Goal: Task Accomplishment & Management: Complete application form

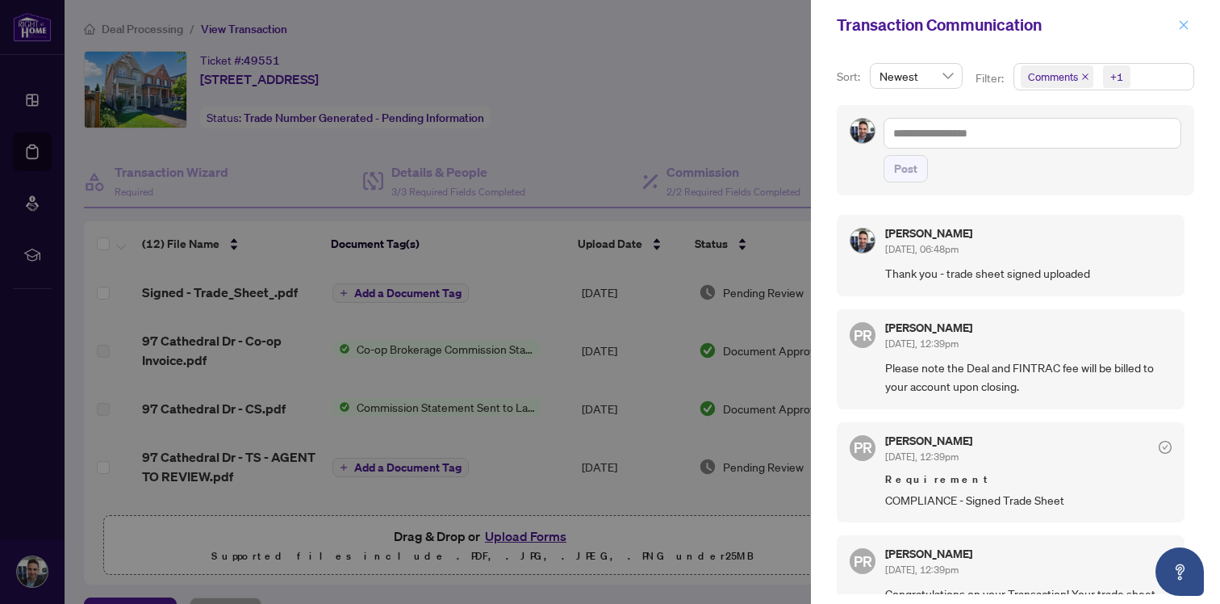
click at [1186, 27] on icon "close" at bounding box center [1184, 24] width 9 height 9
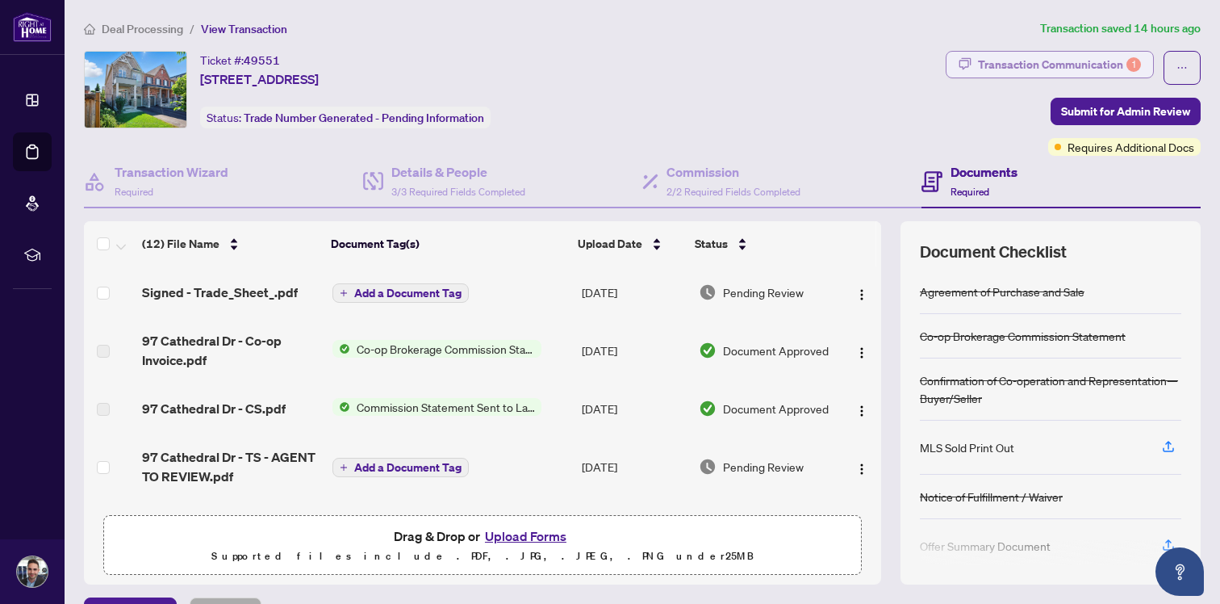
click at [1029, 65] on div "Transaction Communication 1" at bounding box center [1059, 65] width 163 height 26
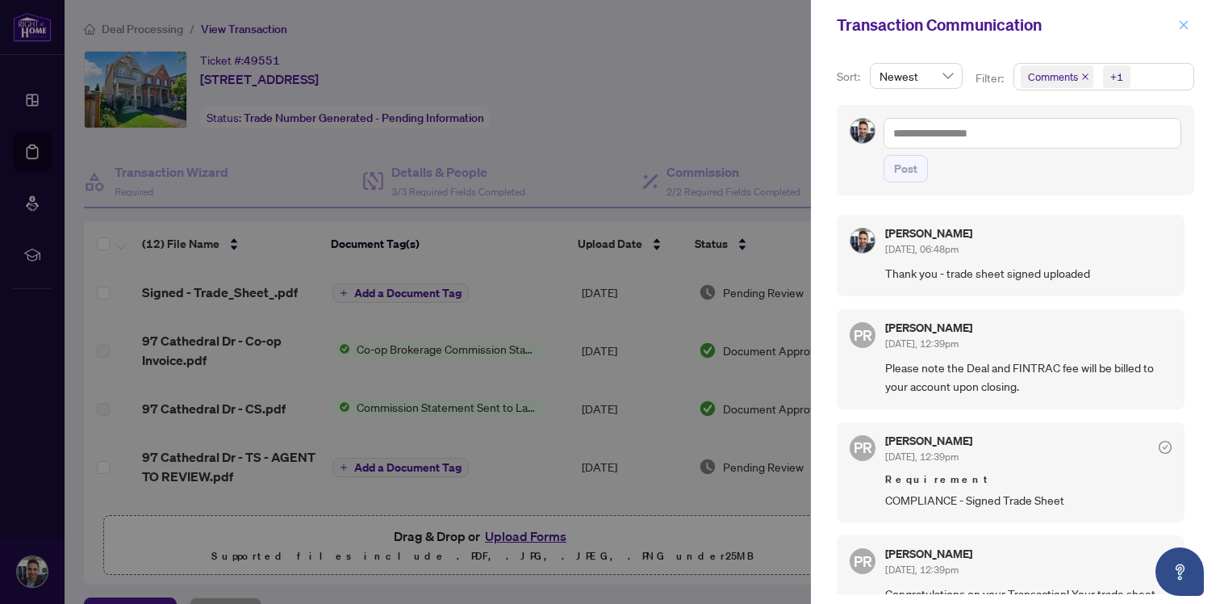
click at [1179, 27] on icon "close" at bounding box center [1183, 24] width 11 height 11
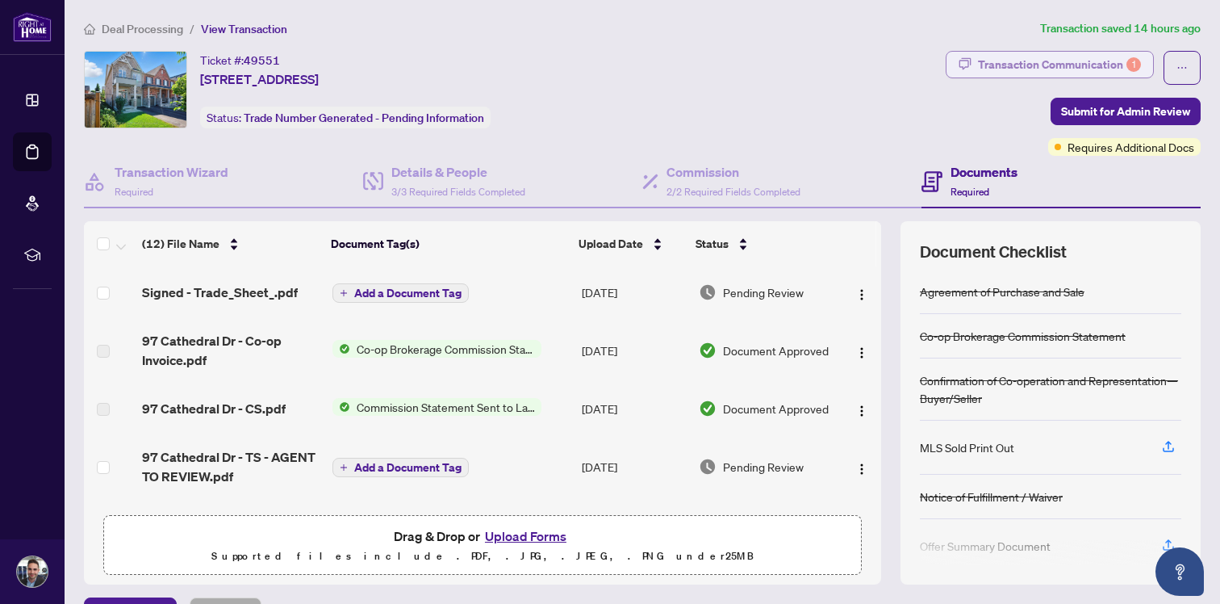
click at [1056, 69] on div "Transaction Communication 1" at bounding box center [1059, 65] width 163 height 26
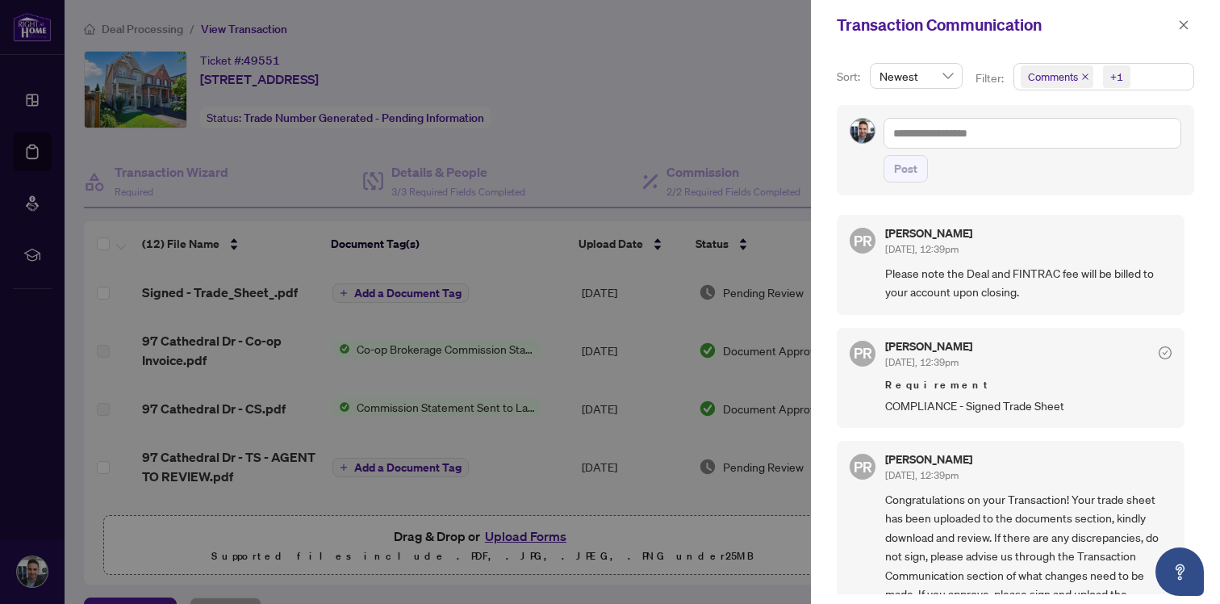
scroll to position [98, 0]
click at [796, 119] on div at bounding box center [610, 302] width 1220 height 604
click at [1185, 28] on icon "close" at bounding box center [1183, 24] width 11 height 11
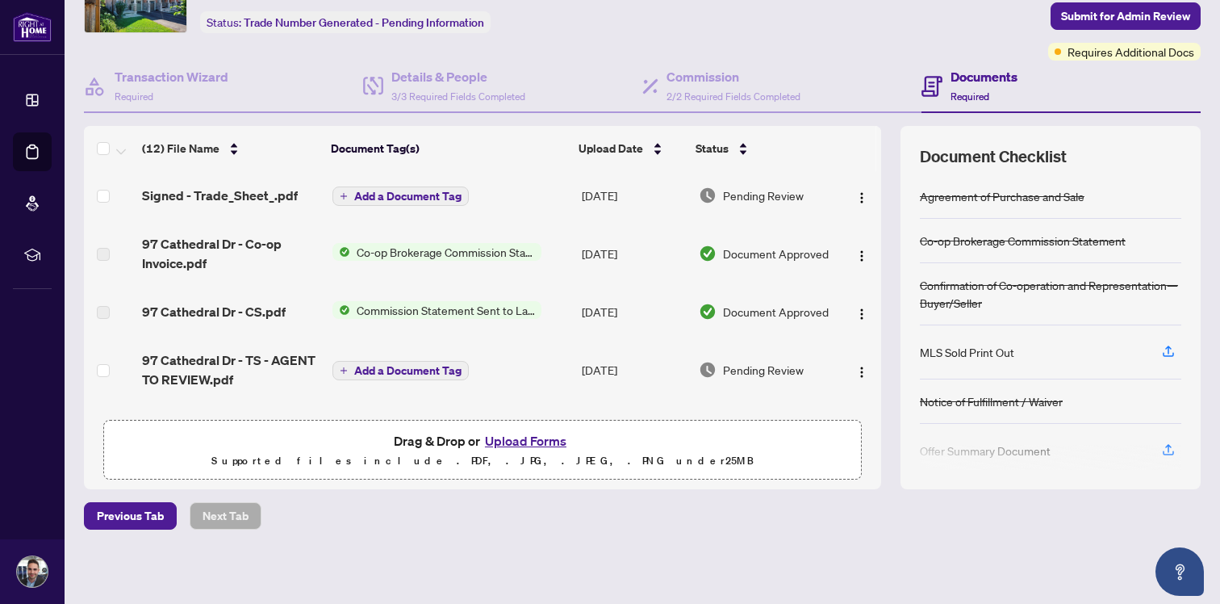
scroll to position [3, 0]
click at [849, 366] on button "button" at bounding box center [862, 368] width 26 height 26
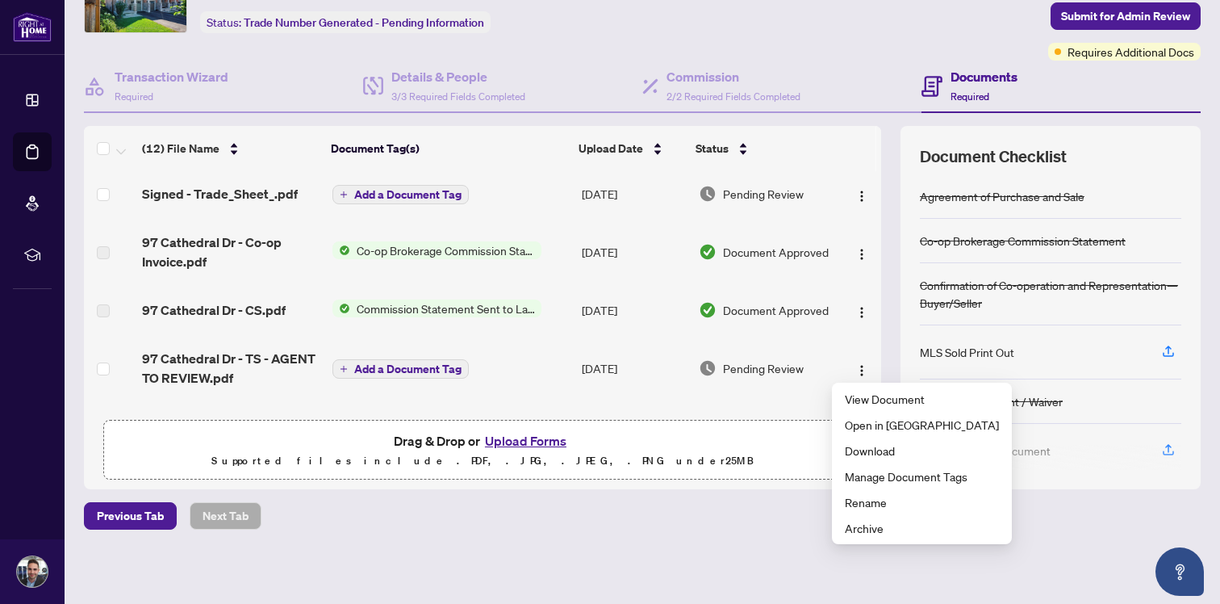
drag, startPoint x: 1108, startPoint y: 513, endPoint x: 1056, endPoint y: 468, distance: 68.6
click at [1107, 513] on div "Previous Tab Next Tab" at bounding box center [642, 515] width 1117 height 27
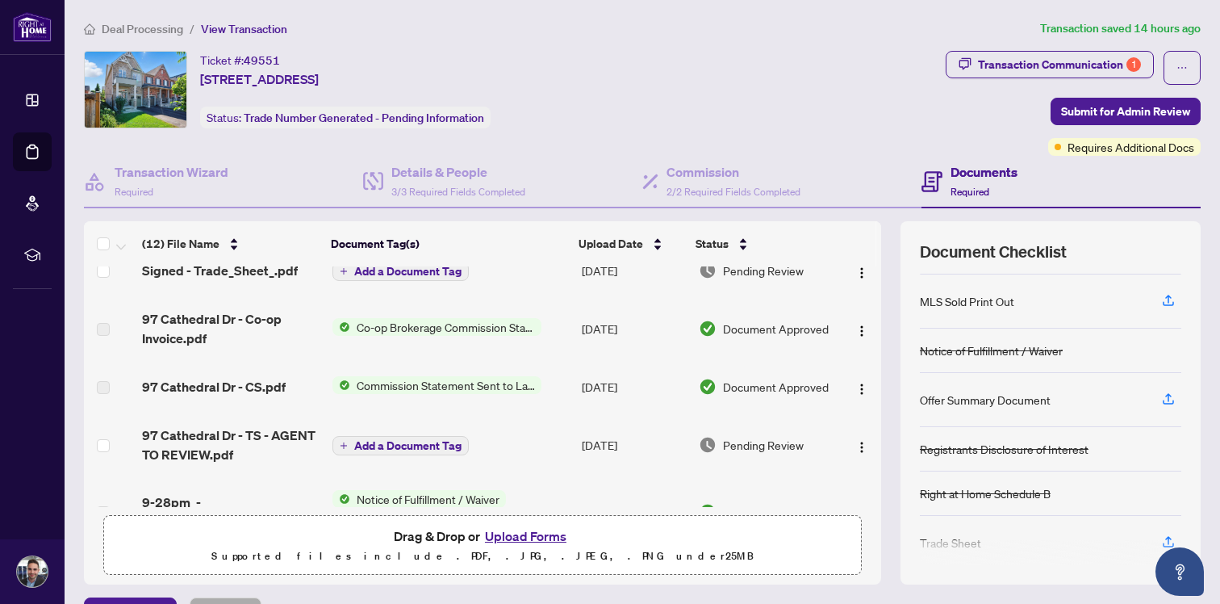
scroll to position [128, 0]
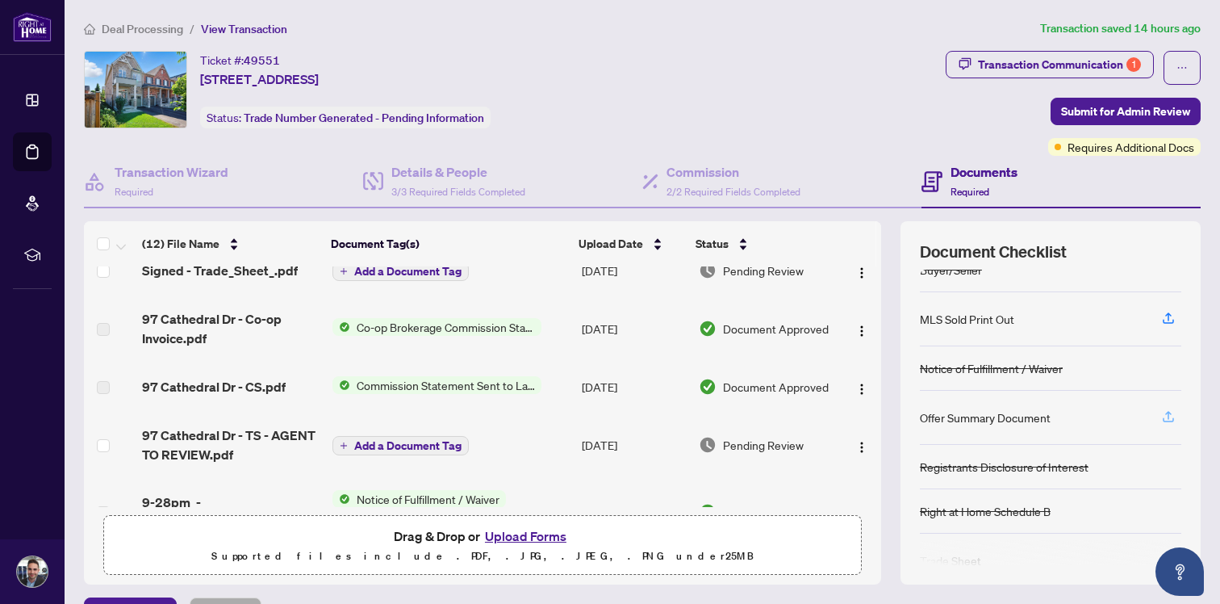
click at [1164, 417] on button "button" at bounding box center [1169, 417] width 26 height 27
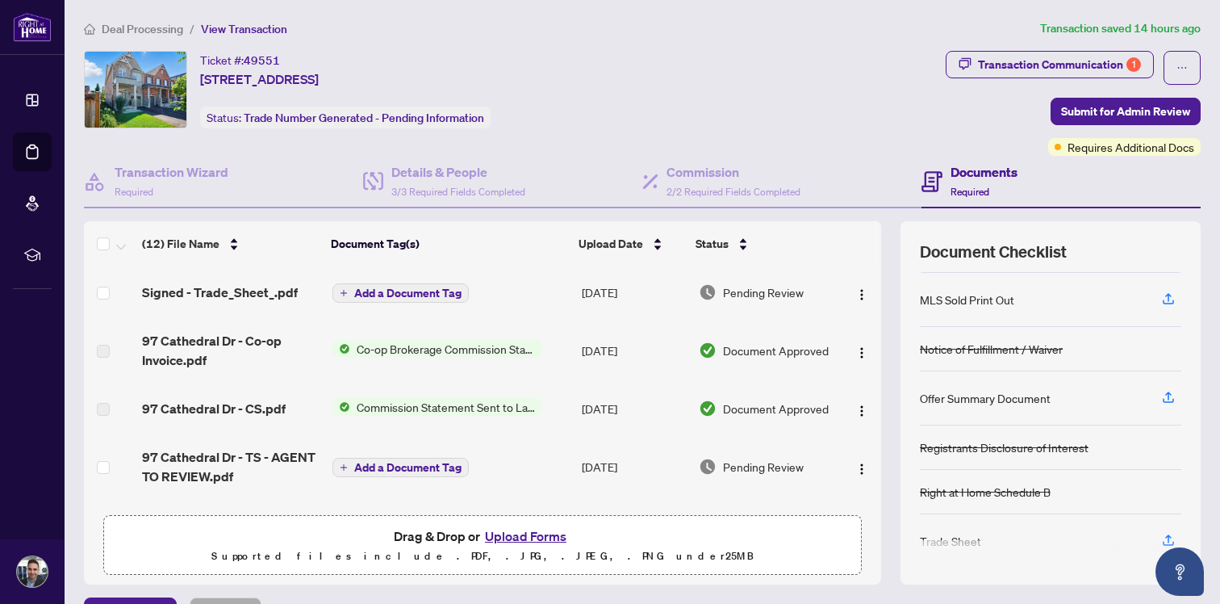
scroll to position [128, 0]
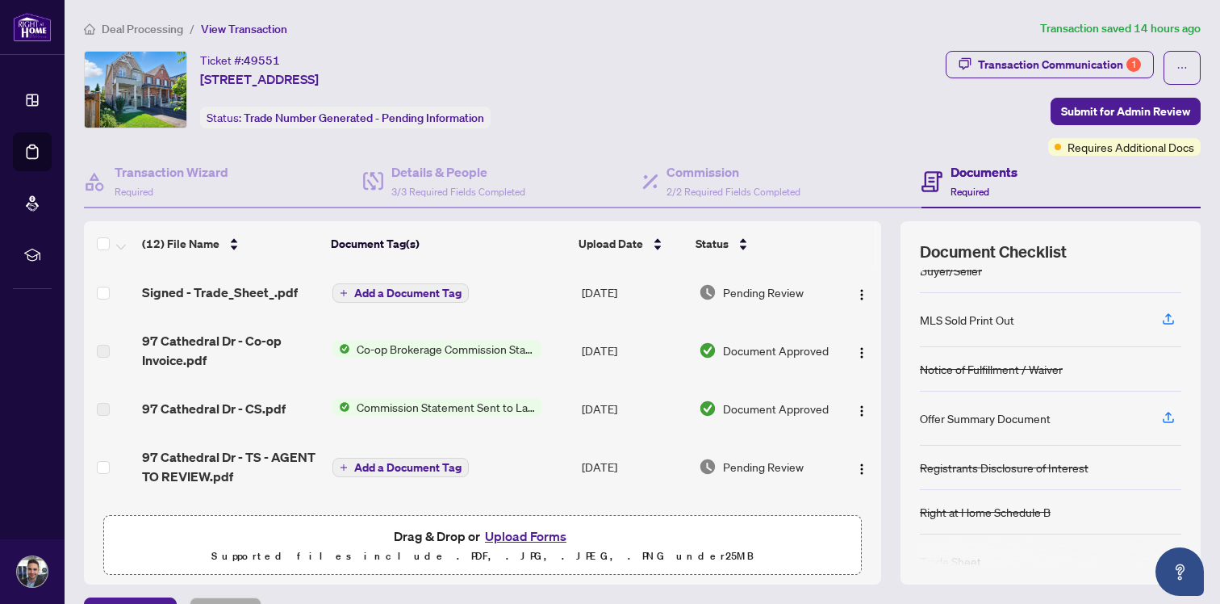
click at [1006, 416] on div "Offer Summary Document" at bounding box center [985, 418] width 131 height 18
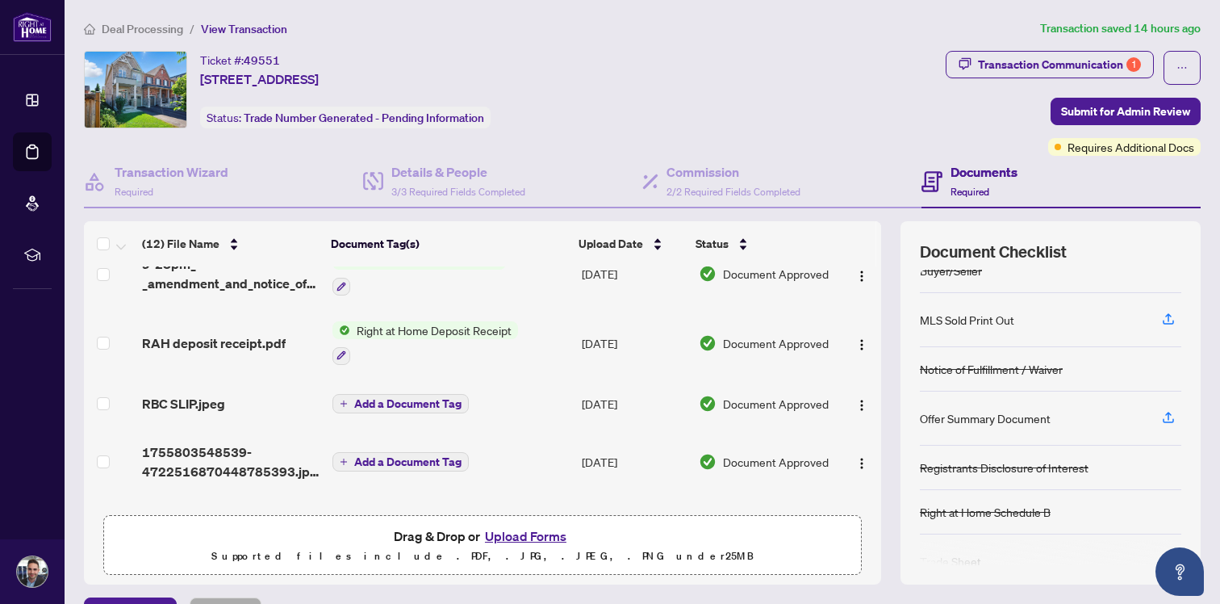
scroll to position [263, 0]
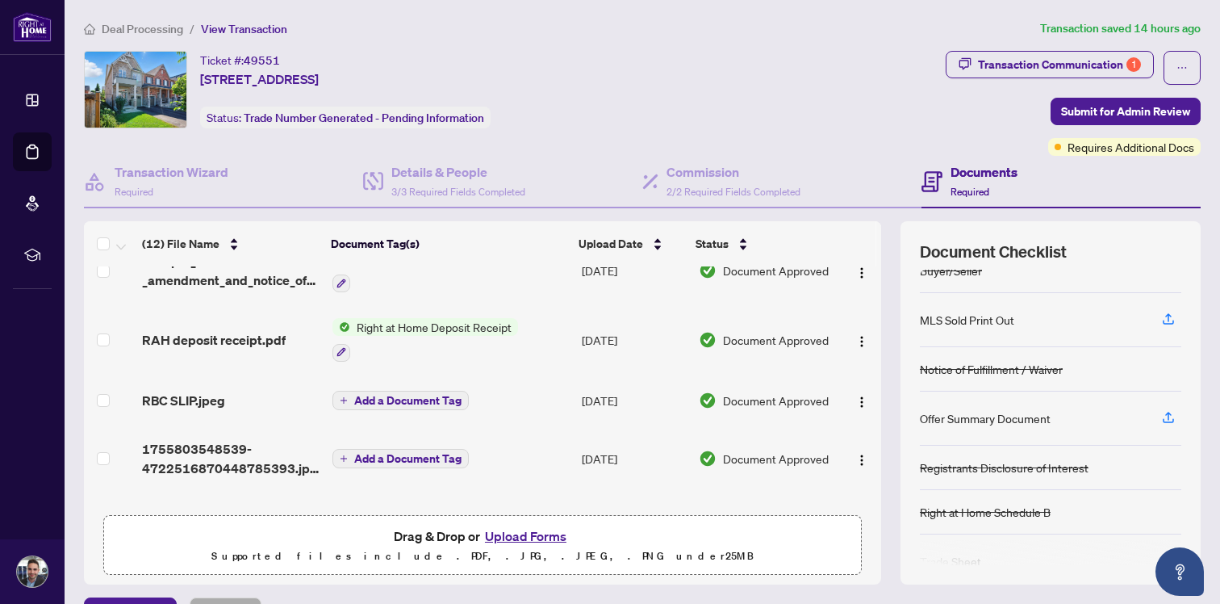
click at [513, 537] on button "Upload Forms" at bounding box center [525, 535] width 91 height 21
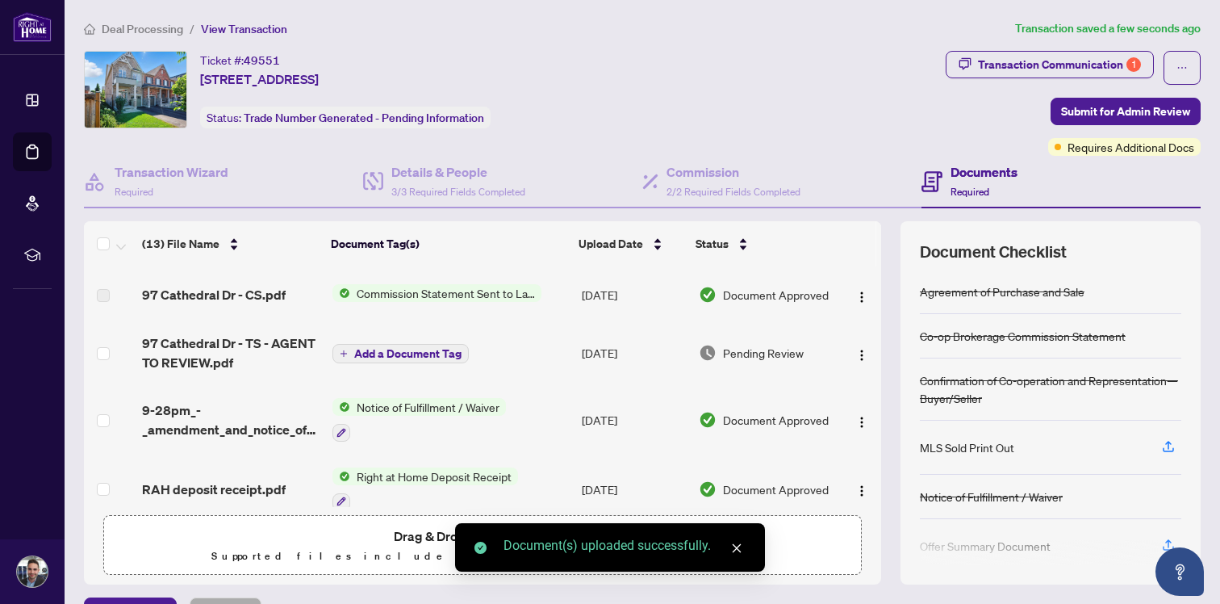
scroll to position [0, 0]
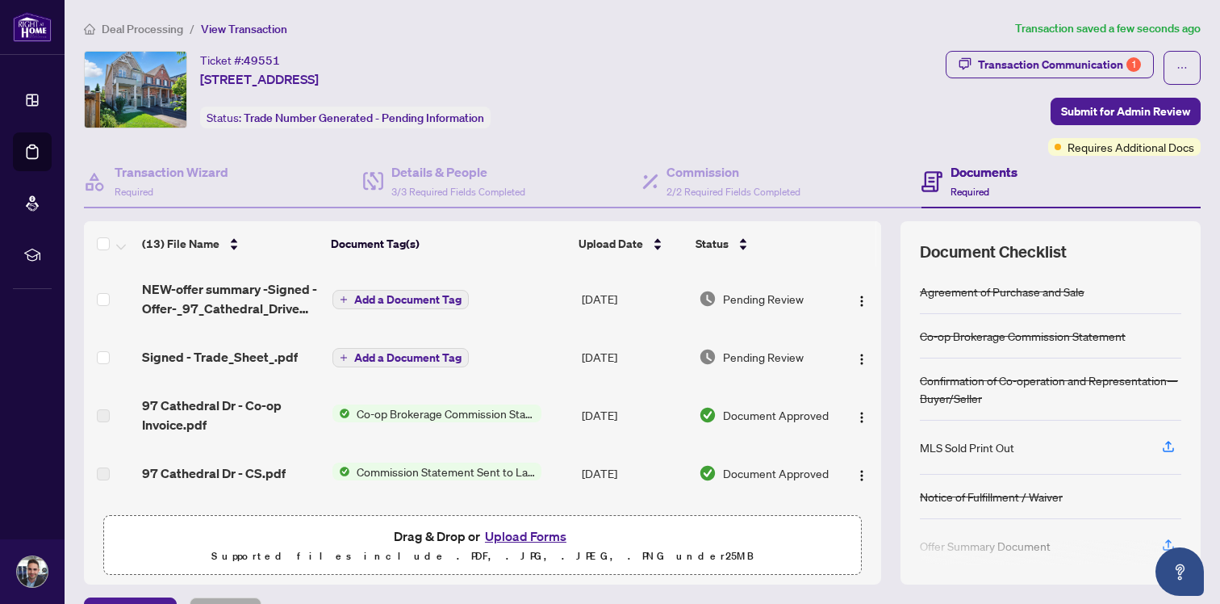
click at [372, 299] on span "Add a Document Tag" at bounding box center [407, 299] width 107 height 11
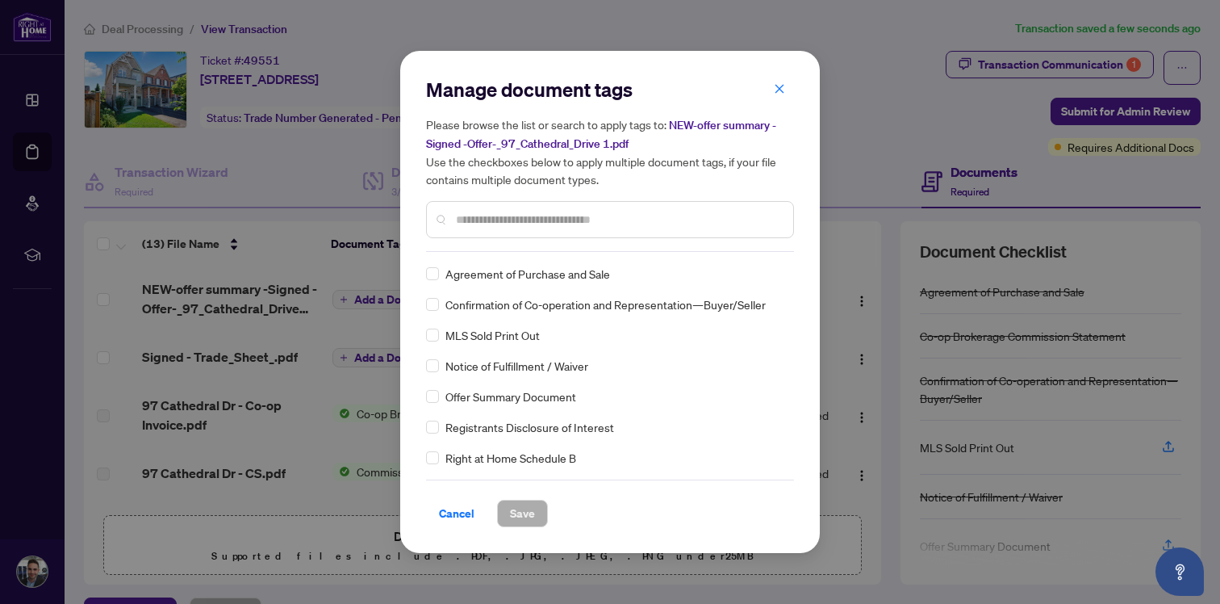
click at [534, 251] on div "Manage document tags Please browse the list or search to apply tags to: NEW-off…" at bounding box center [610, 302] width 368 height 450
click at [549, 233] on div at bounding box center [610, 219] width 368 height 37
click at [566, 221] on input "text" at bounding box center [618, 220] width 324 height 18
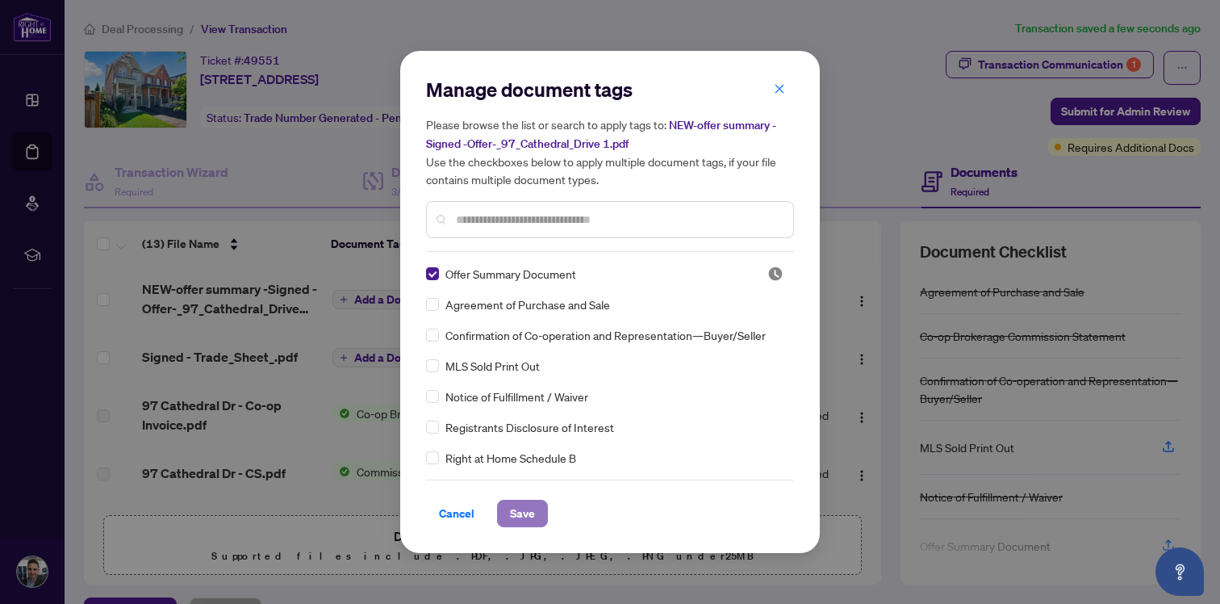
click at [512, 510] on span "Save" at bounding box center [522, 513] width 25 height 26
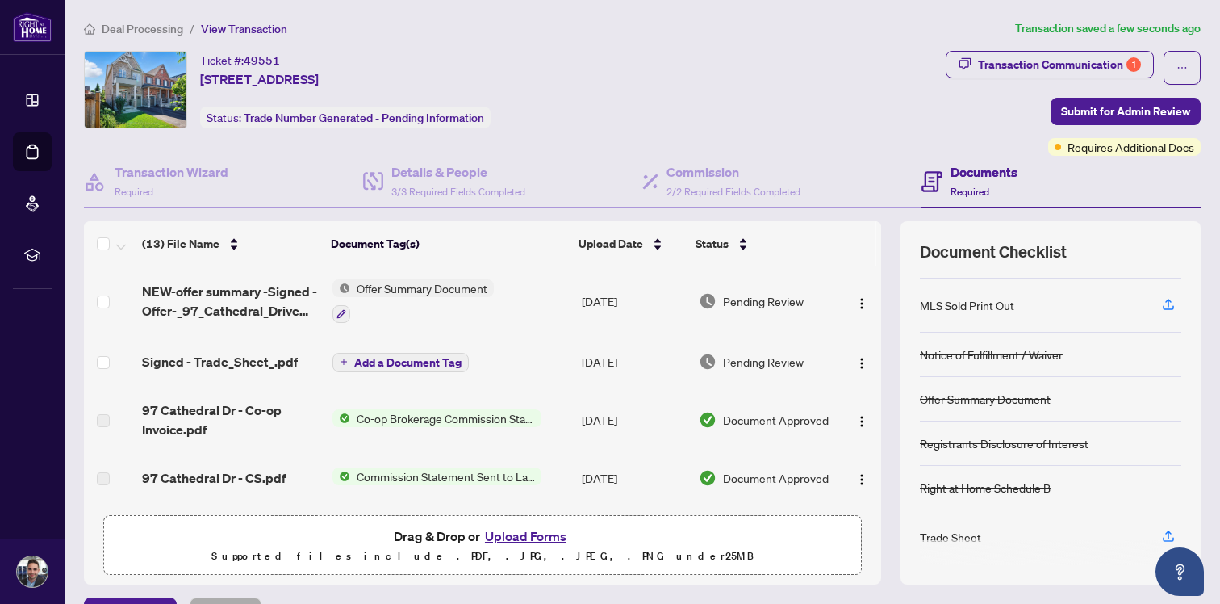
scroll to position [147, 0]
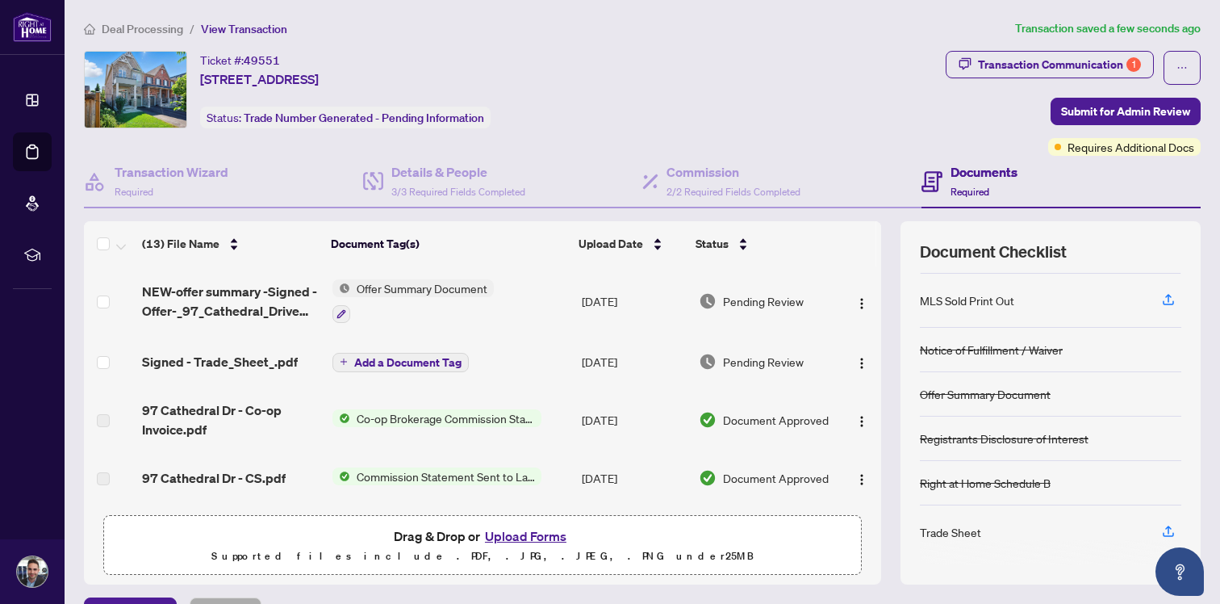
click at [354, 362] on span "Add a Document Tag" at bounding box center [407, 362] width 107 height 11
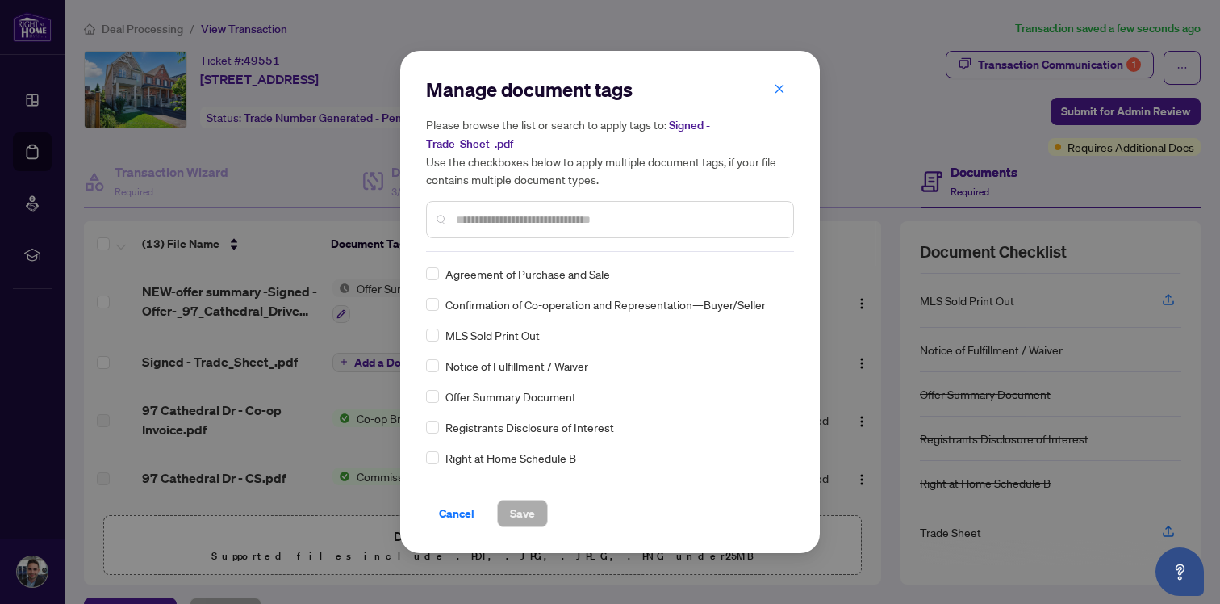
click at [532, 245] on div "Manage document tags Please browse the list or search to apply tags to: Signed …" at bounding box center [610, 164] width 368 height 175
click at [575, 211] on input "text" at bounding box center [618, 220] width 324 height 18
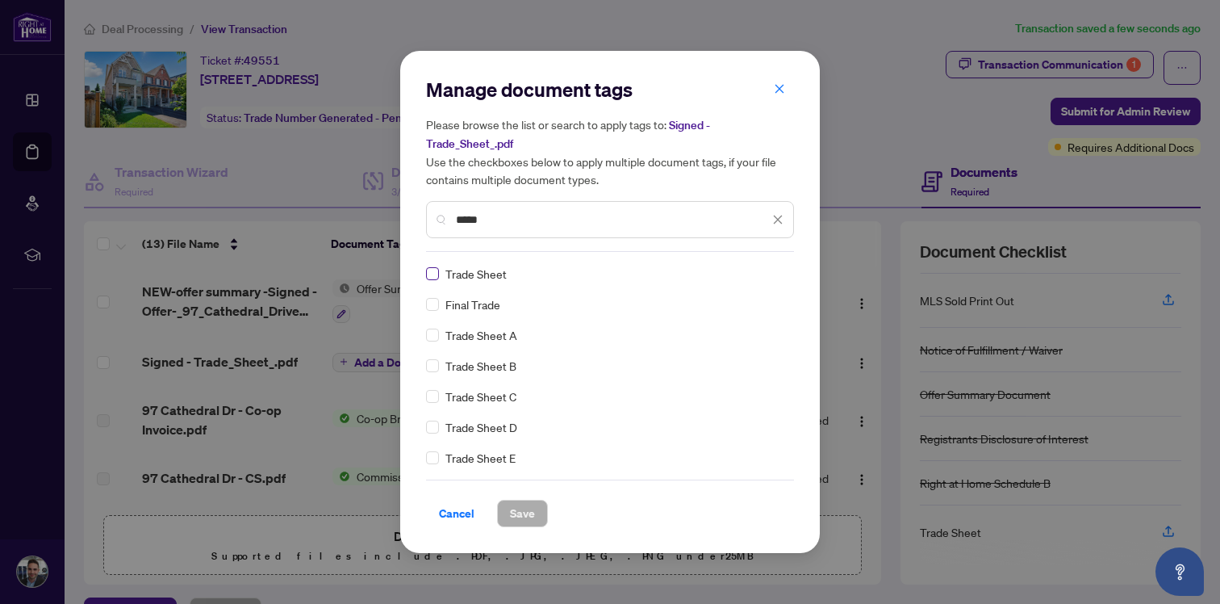
type input "*****"
click at [532, 512] on span "Save" at bounding box center [522, 513] width 25 height 26
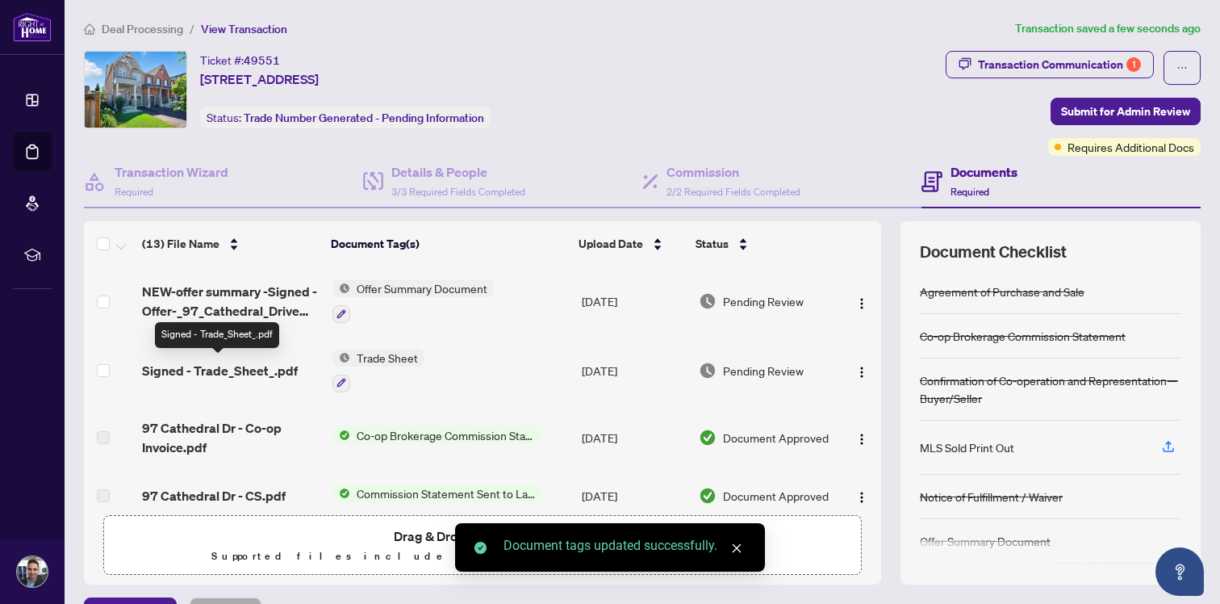
click at [249, 371] on span "Signed - Trade_Sheet_.pdf" at bounding box center [220, 370] width 156 height 19
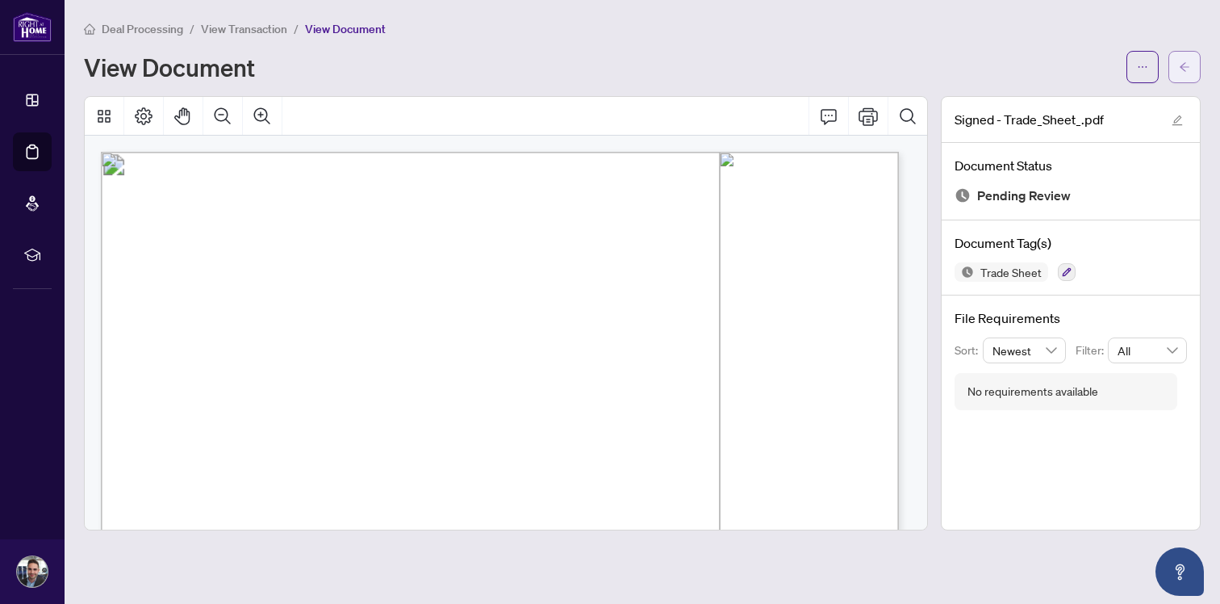
click at [1179, 74] on span "button" at bounding box center [1184, 67] width 11 height 26
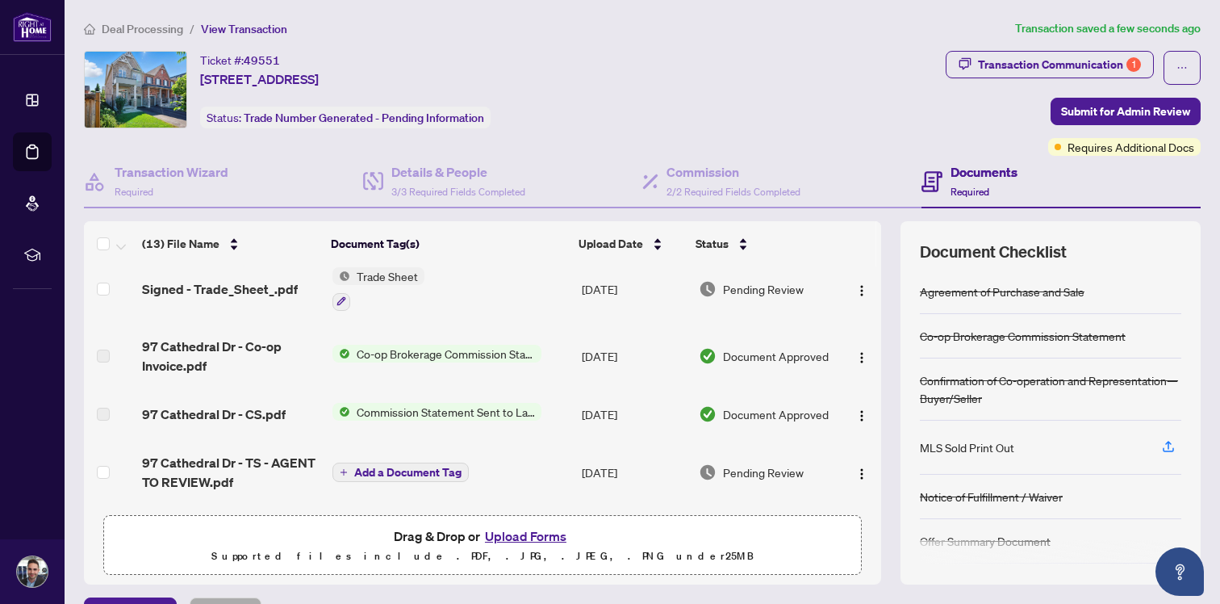
scroll to position [82, 0]
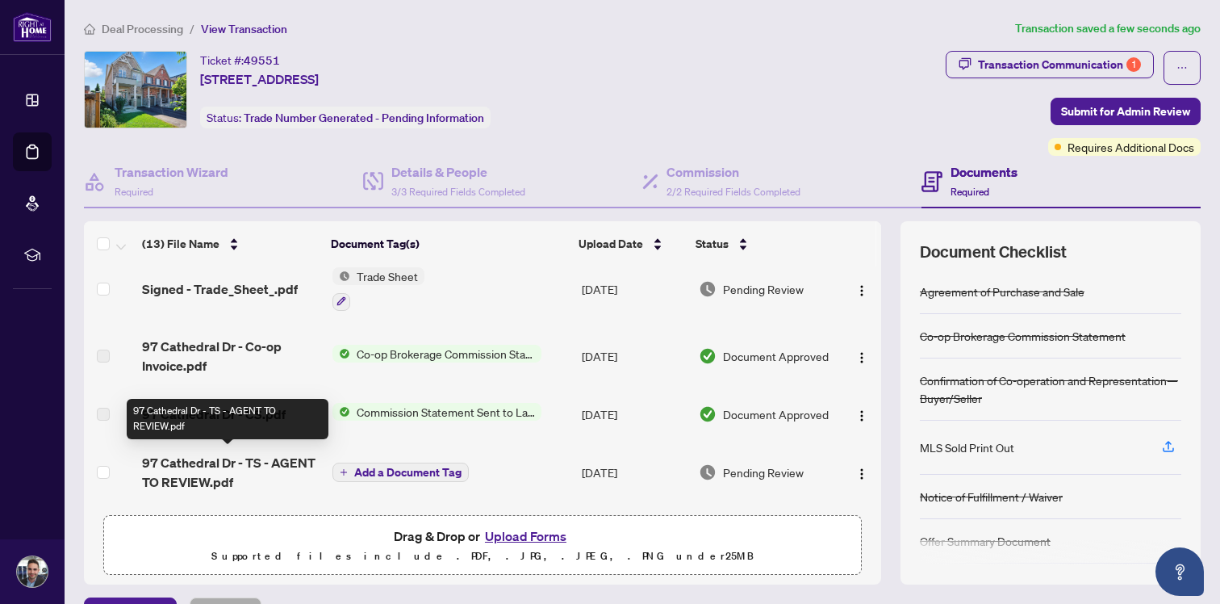
click at [203, 463] on span "97 Cathedral Dr - TS - AGENT TO REVIEW.pdf" at bounding box center [231, 472] width 178 height 39
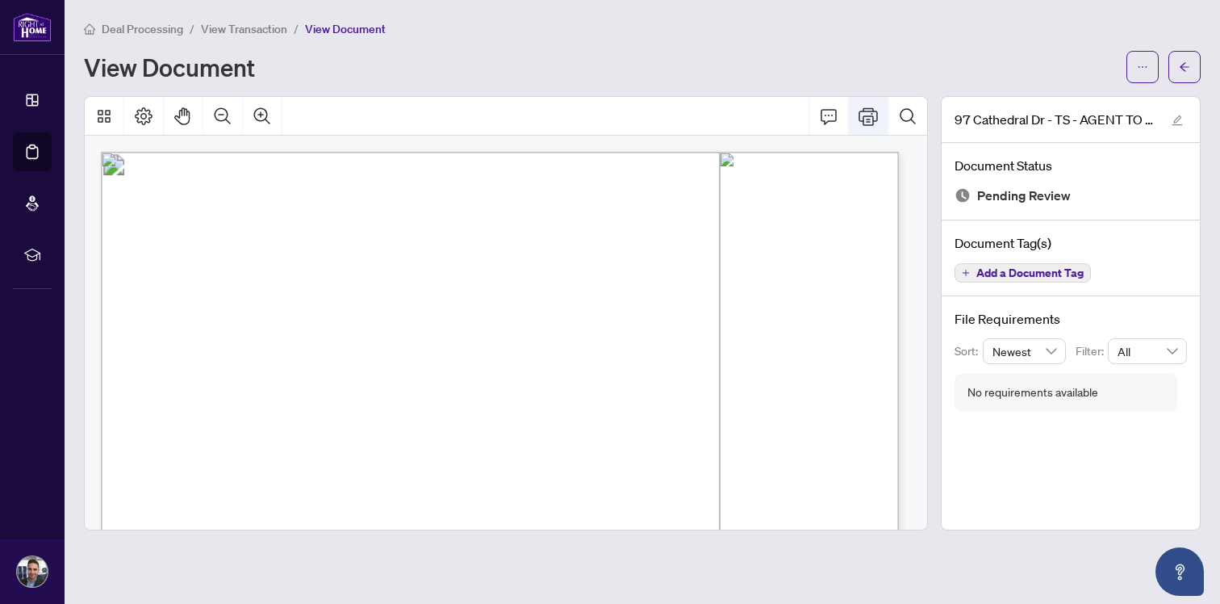
click at [868, 111] on icon "Print" at bounding box center [868, 116] width 19 height 19
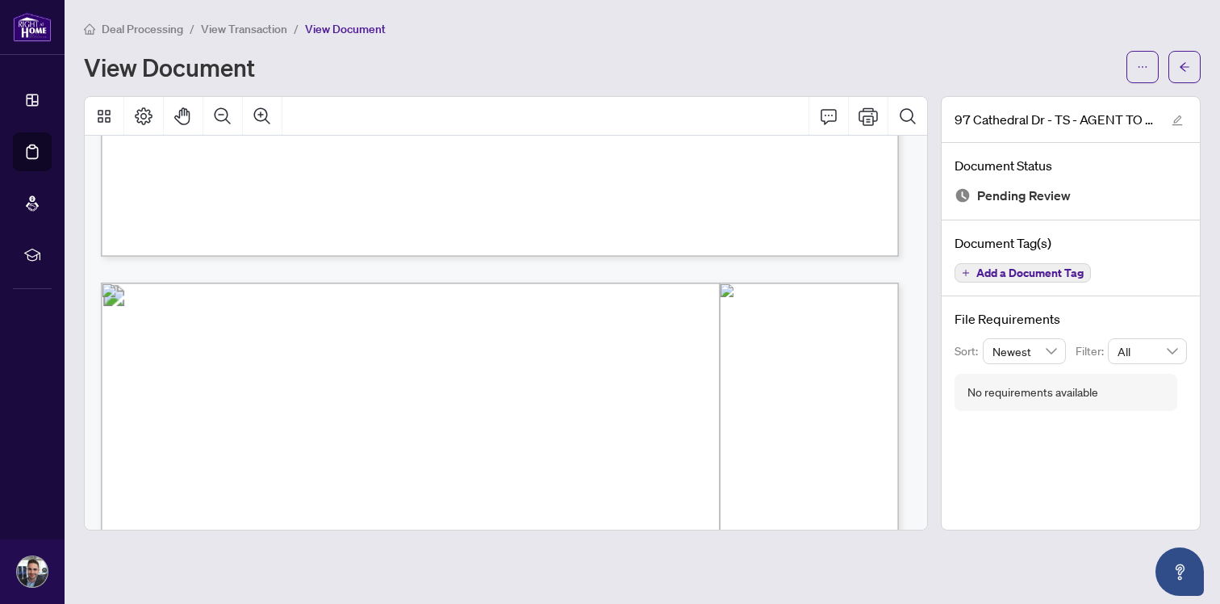
scroll to position [1106, 0]
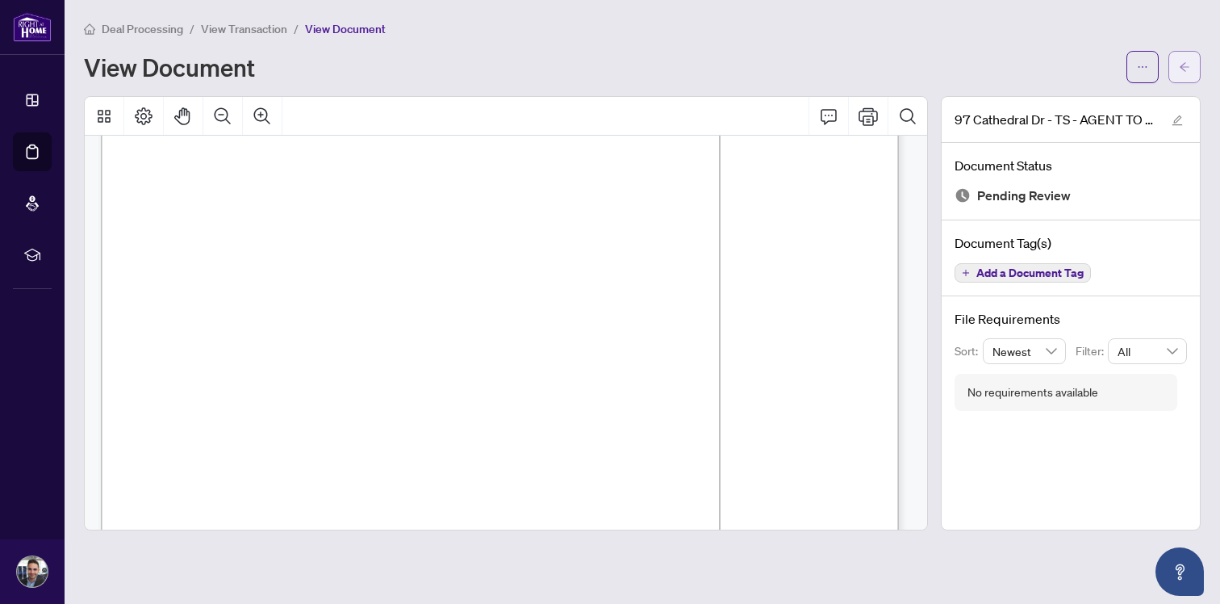
click at [1192, 61] on button "button" at bounding box center [1185, 67] width 32 height 32
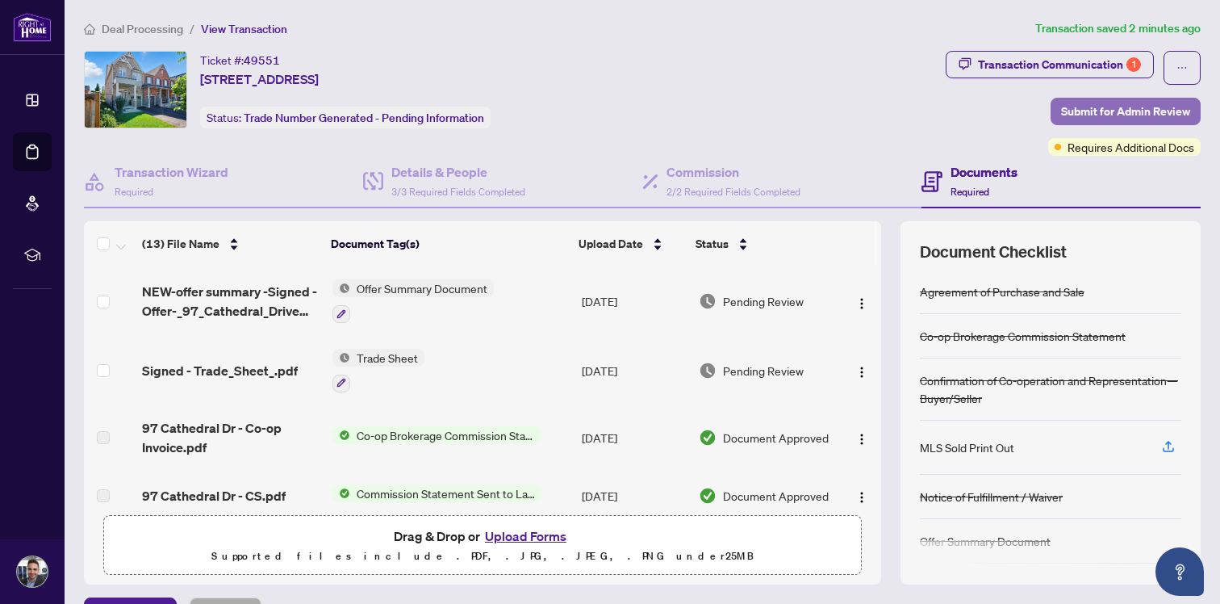
click at [1087, 105] on span "Submit for Admin Review" at bounding box center [1125, 111] width 129 height 26
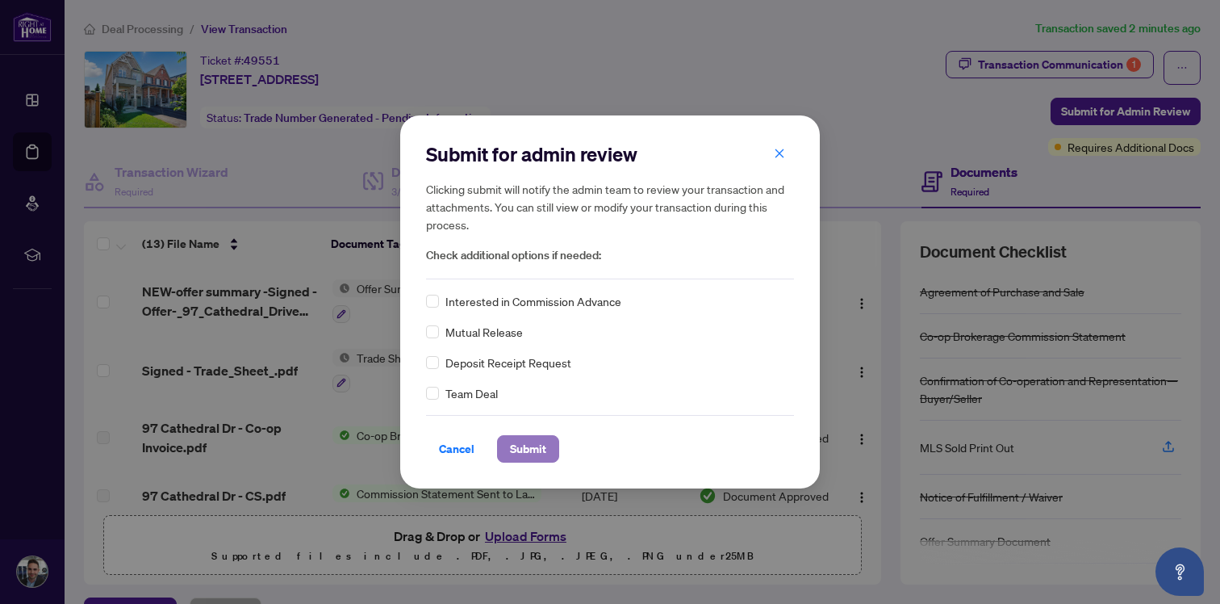
click at [535, 447] on span "Submit" at bounding box center [528, 449] width 36 height 26
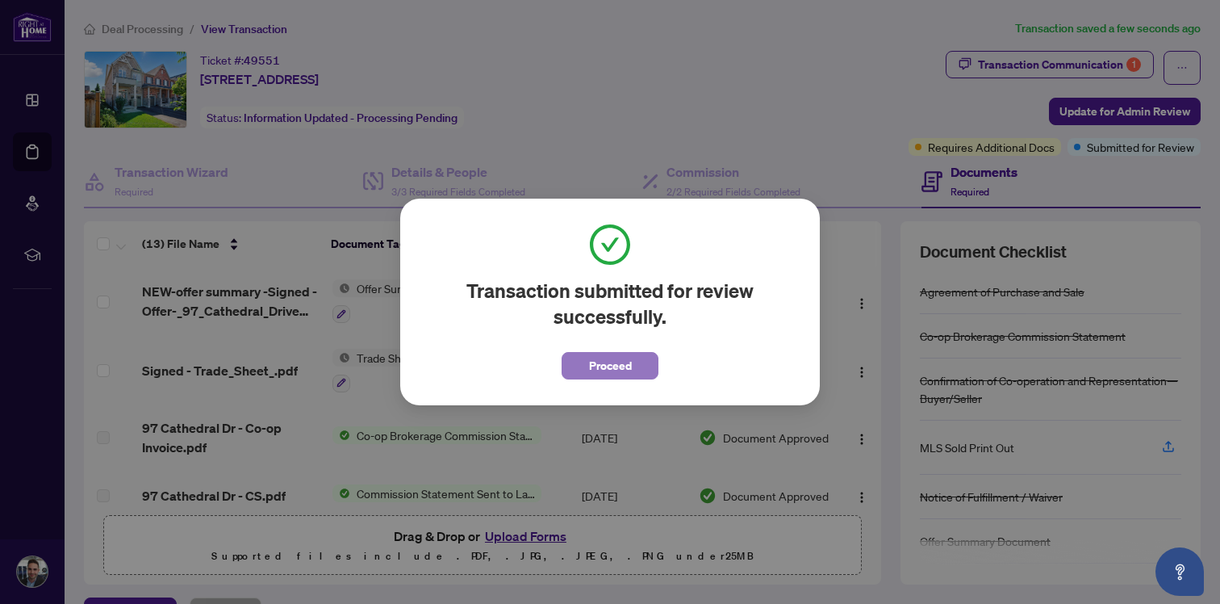
click at [609, 368] on span "Proceed" at bounding box center [610, 366] width 43 height 26
